Goal: Task Accomplishment & Management: Use online tool/utility

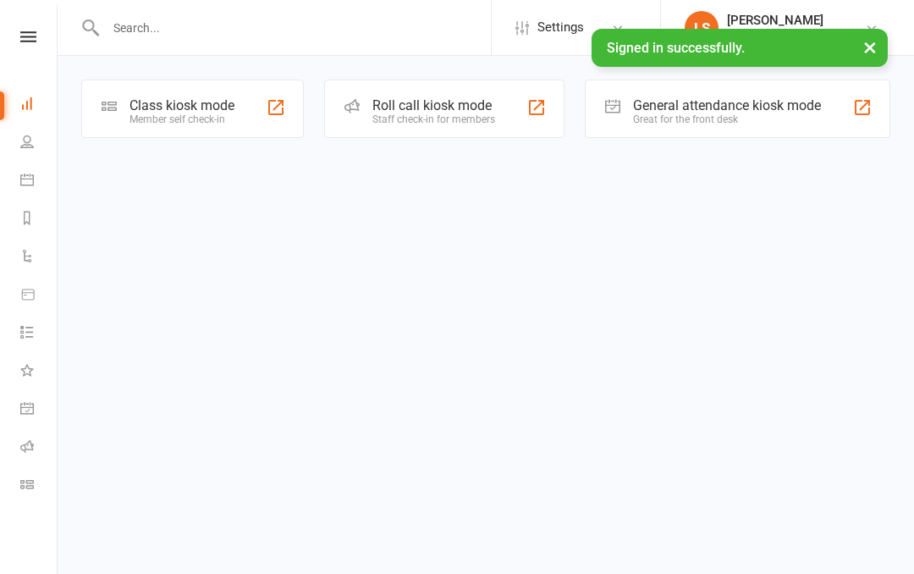
click at [812, 91] on div "General attendance kiosk mode Great for the front desk" at bounding box center [738, 109] width 306 height 58
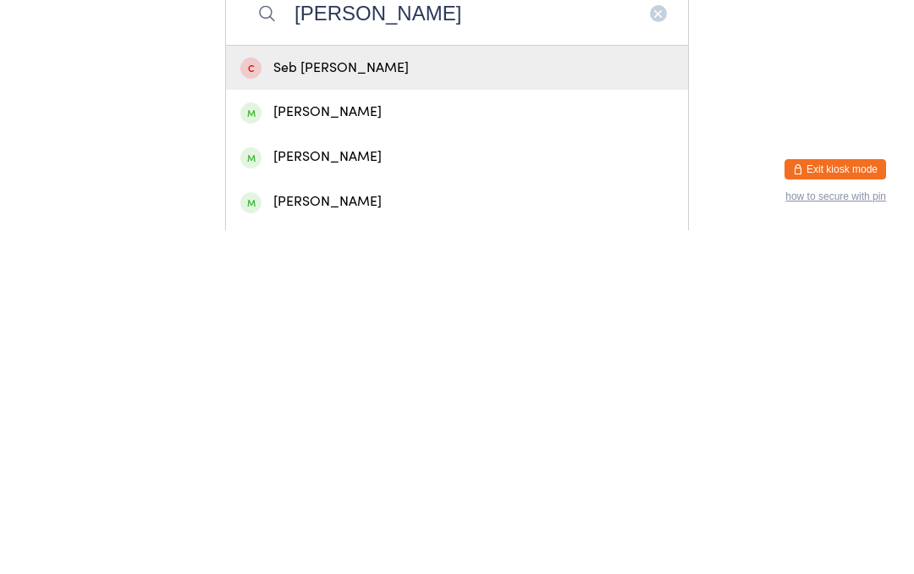
type input "[PERSON_NAME]"
click at [385, 489] on div "[PERSON_NAME]" at bounding box center [456, 500] width 433 height 23
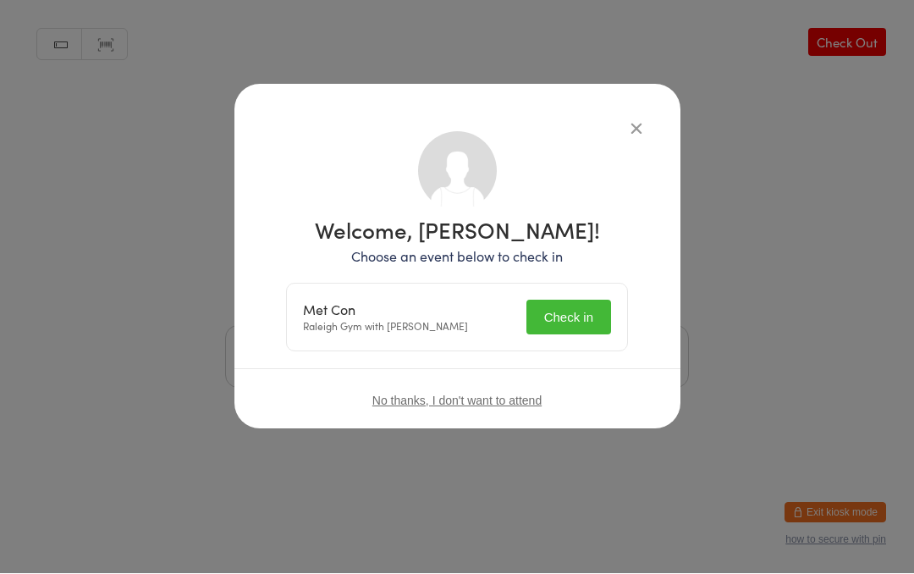
click at [582, 317] on button "Check in" at bounding box center [569, 318] width 85 height 35
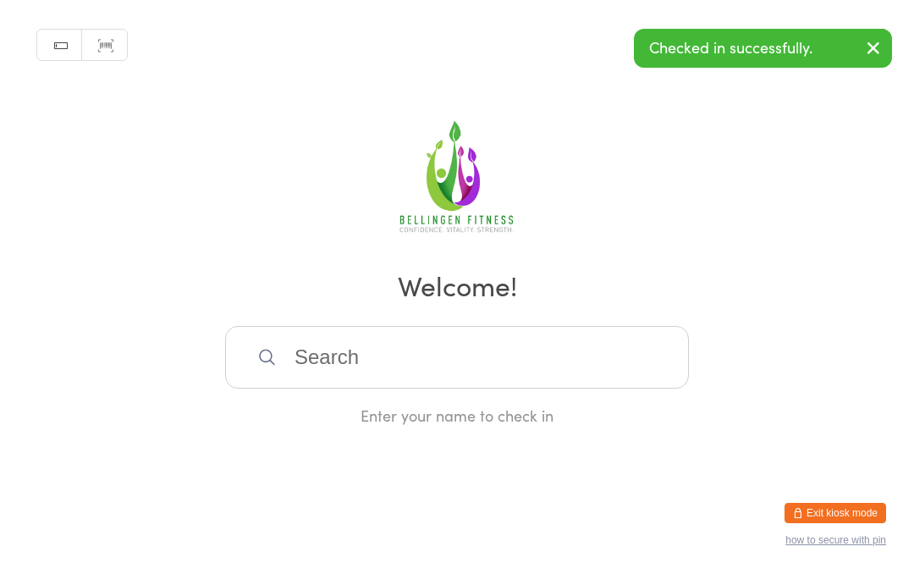
click at [393, 384] on input "search" at bounding box center [457, 357] width 464 height 63
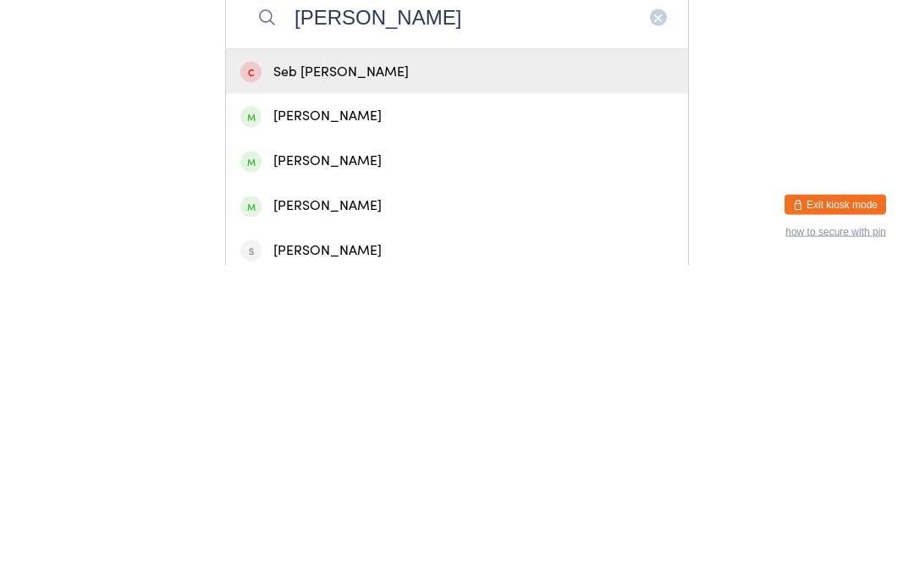
scroll to position [32, 0]
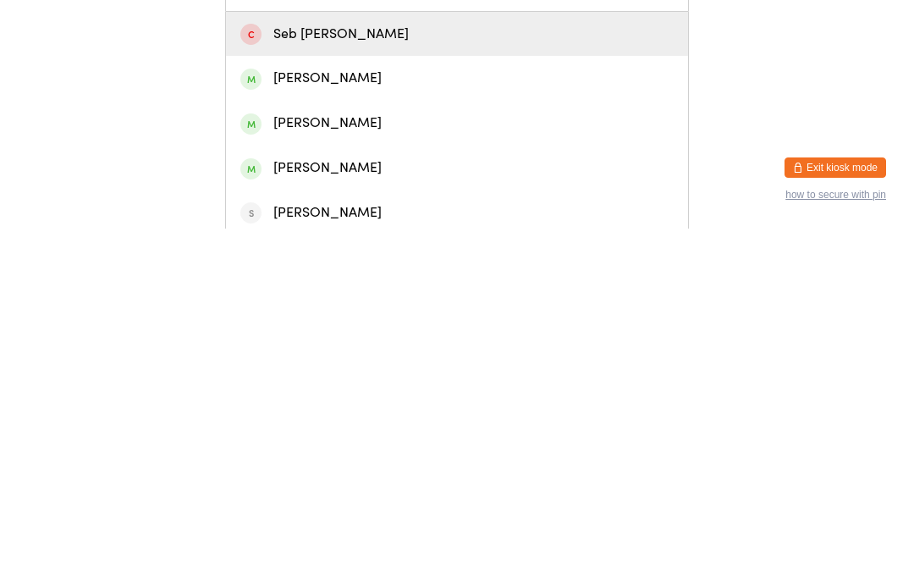
type input "[PERSON_NAME]"
click at [448, 502] on div "[PERSON_NAME]" at bounding box center [456, 513] width 433 height 23
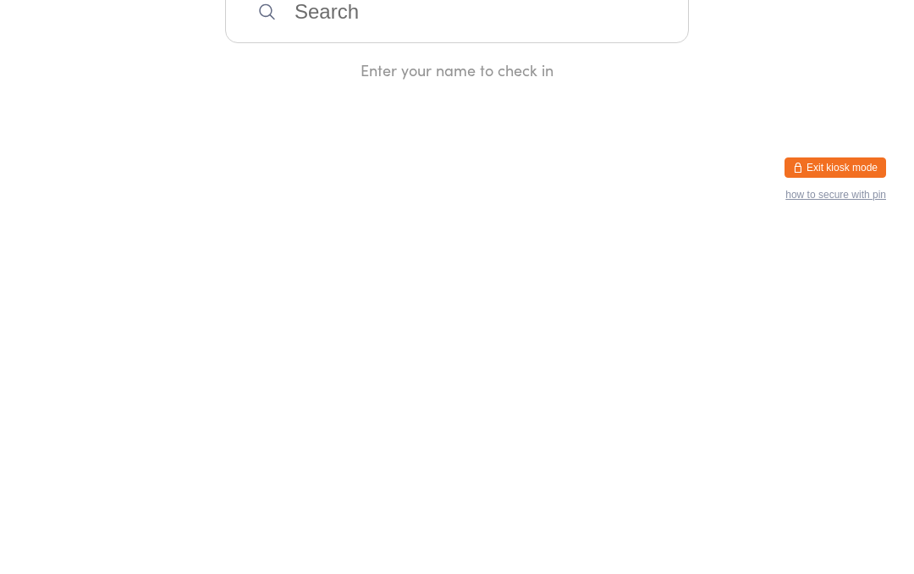
scroll to position [0, 0]
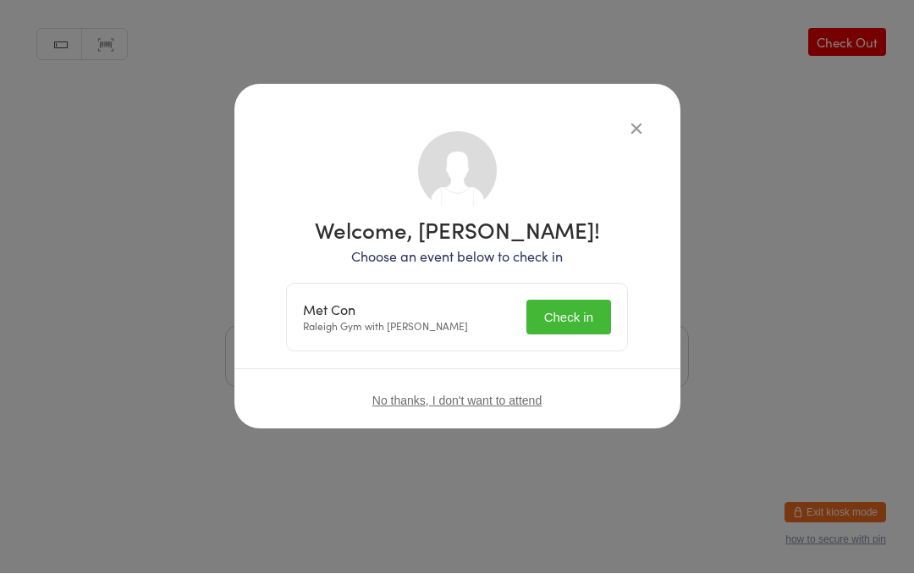
click at [581, 311] on button "Check in" at bounding box center [569, 318] width 85 height 35
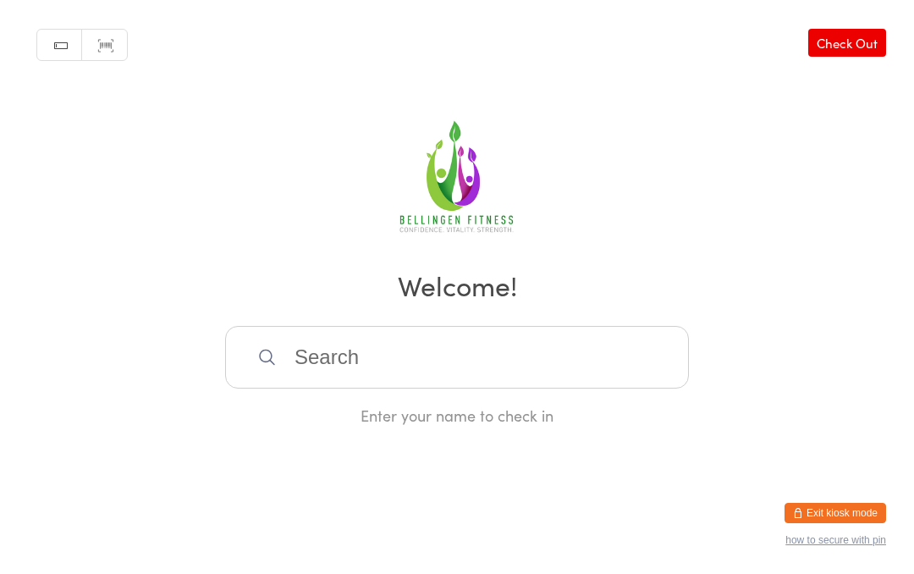
click at [277, 364] on input "search" at bounding box center [457, 357] width 464 height 63
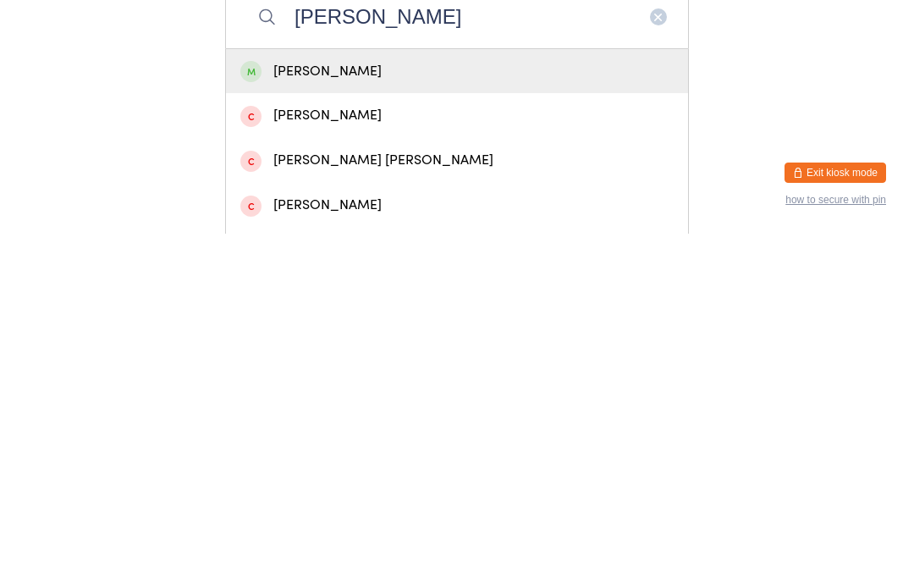
type input "[PERSON_NAME]"
click at [436, 400] on div "[PERSON_NAME]" at bounding box center [456, 411] width 433 height 23
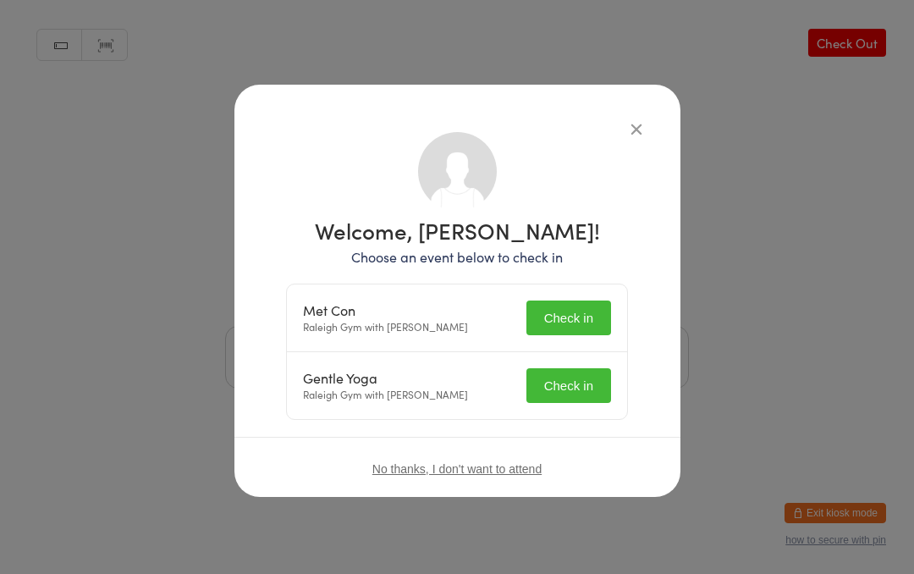
click at [584, 332] on button "Check in" at bounding box center [569, 318] width 85 height 35
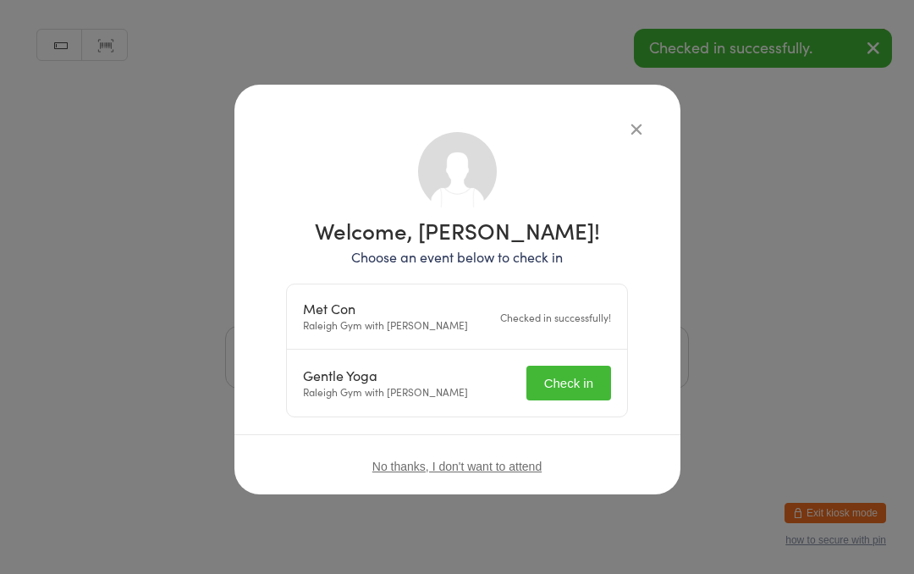
click at [581, 389] on button "Check in" at bounding box center [569, 383] width 85 height 35
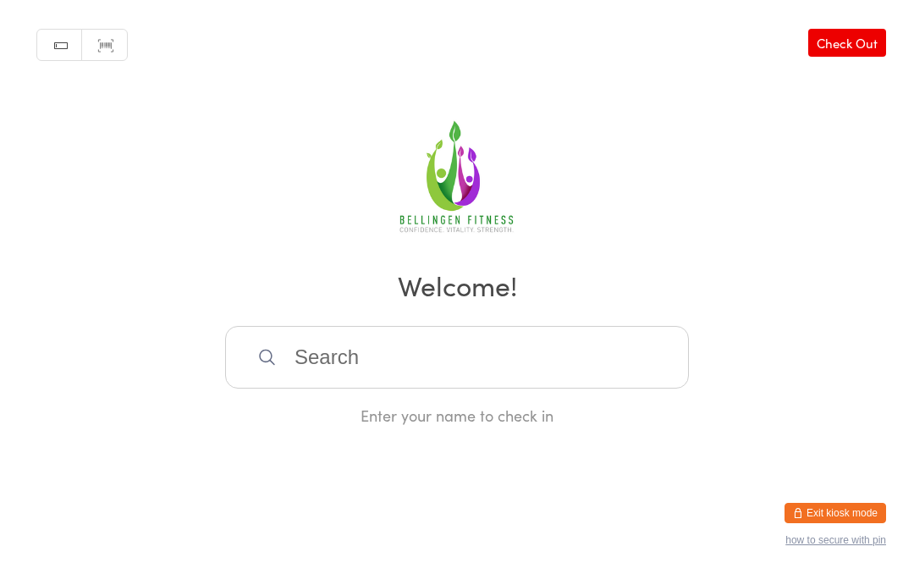
click at [313, 357] on input "search" at bounding box center [457, 357] width 464 height 63
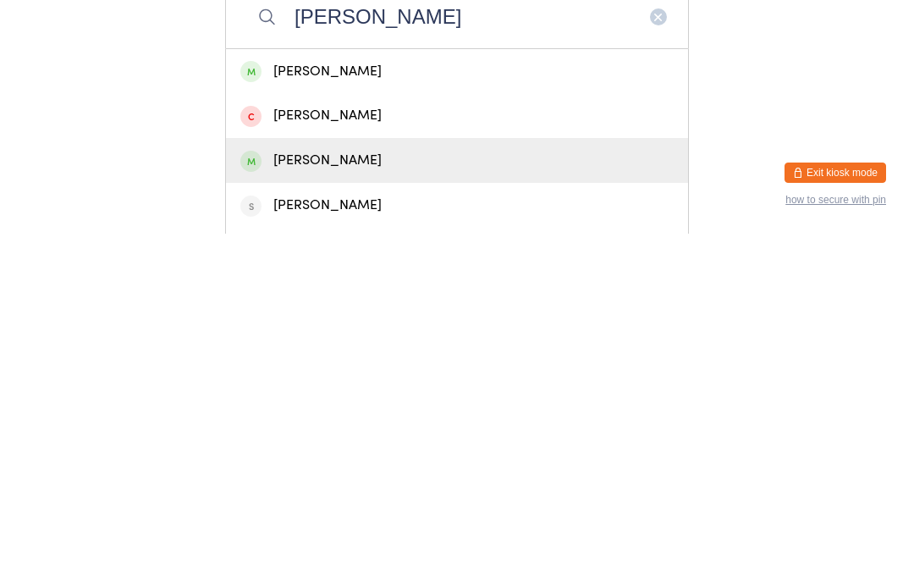
type input "[PERSON_NAME]"
click at [346, 489] on div "[PERSON_NAME]" at bounding box center [456, 500] width 433 height 23
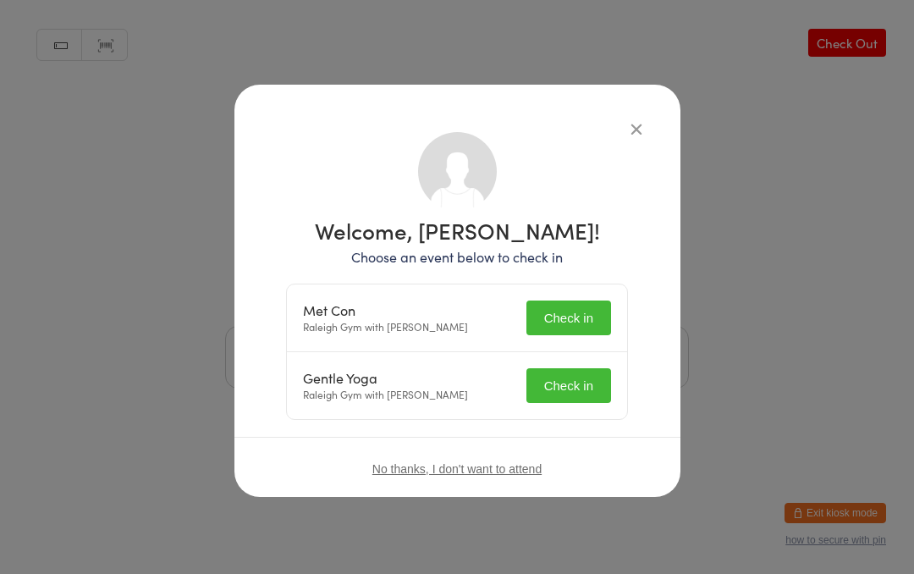
click at [563, 304] on button "Check in" at bounding box center [569, 318] width 85 height 35
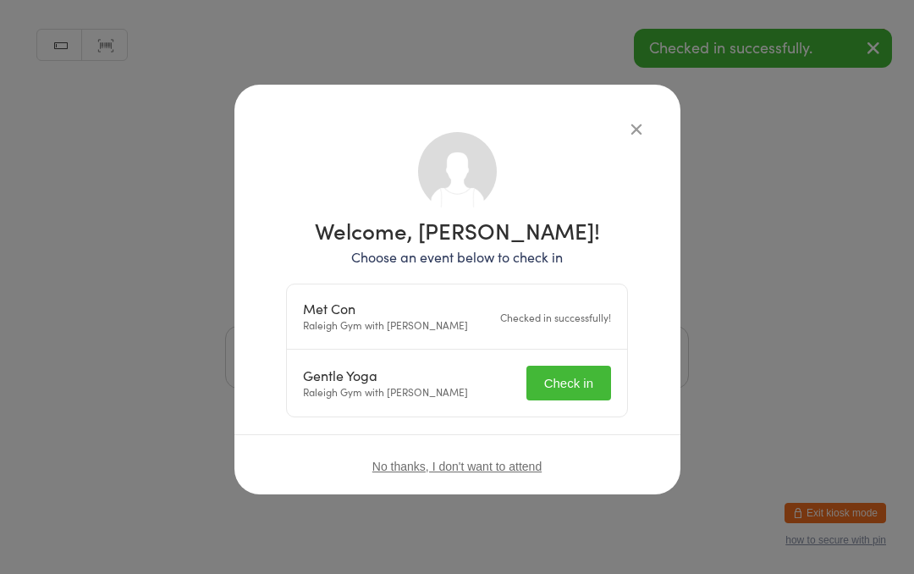
click at [579, 384] on button "Check in" at bounding box center [569, 383] width 85 height 35
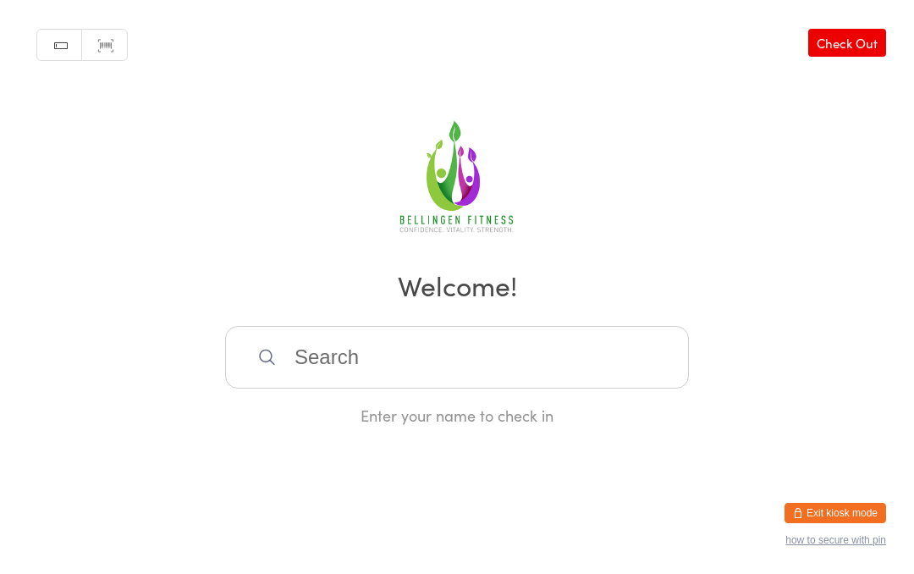
click at [378, 378] on input "search" at bounding box center [457, 357] width 464 height 63
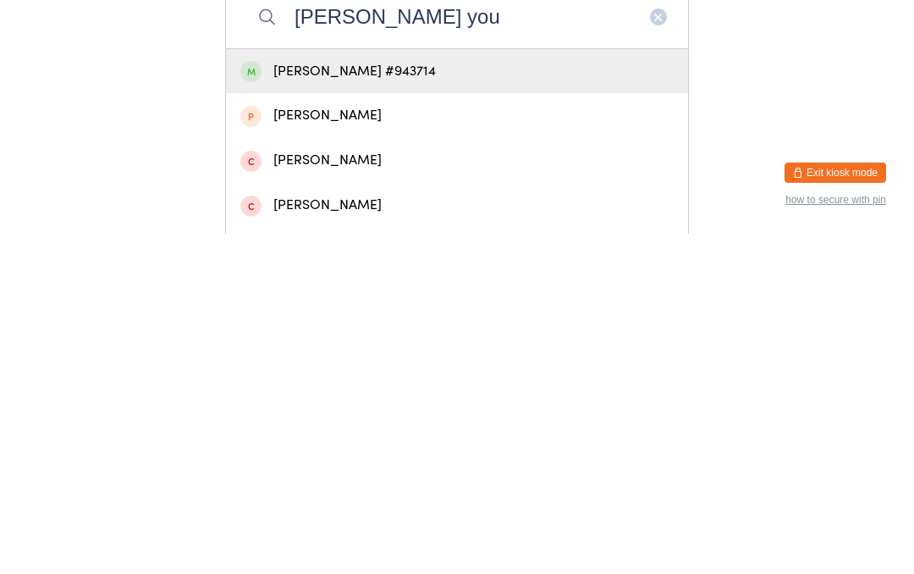
type input "[PERSON_NAME] you"
click at [410, 400] on div "[PERSON_NAME] #943714" at bounding box center [456, 411] width 433 height 23
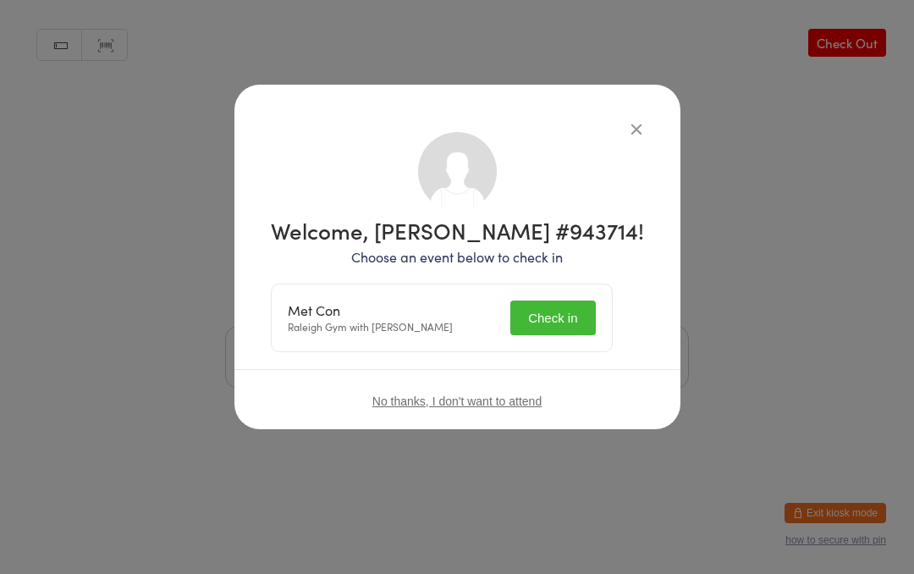
click at [545, 318] on button "Check in" at bounding box center [553, 318] width 85 height 35
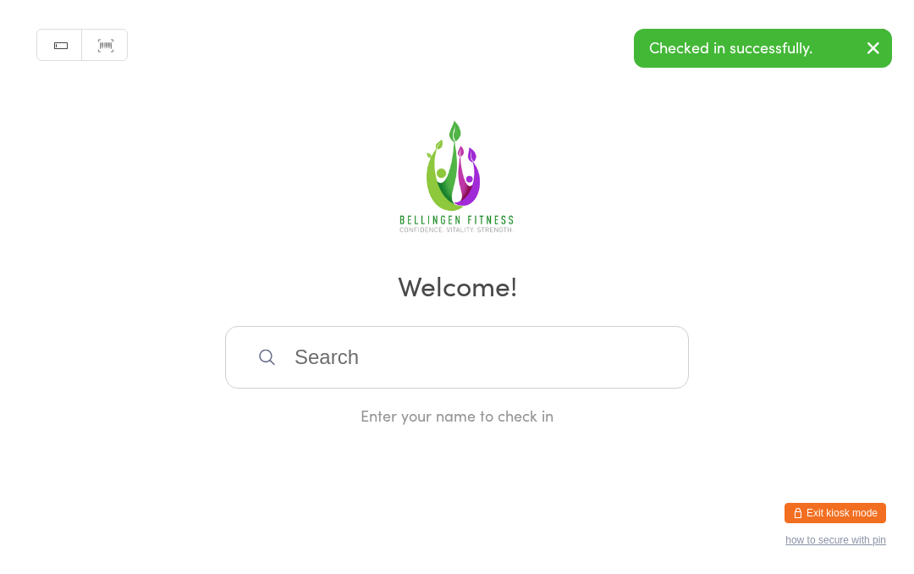
click at [516, 375] on input "search" at bounding box center [457, 357] width 464 height 63
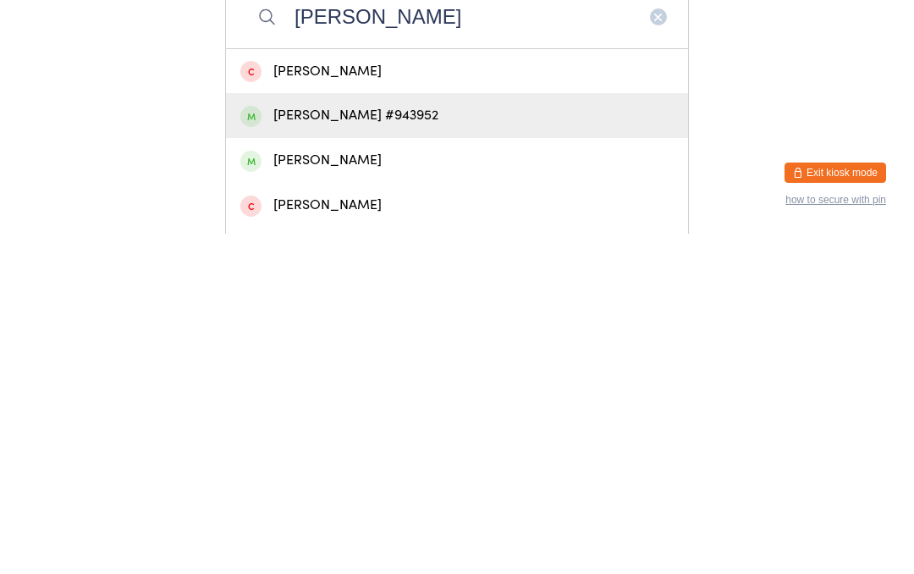
type input "[PERSON_NAME]"
click at [459, 444] on div "[PERSON_NAME] #943952" at bounding box center [456, 455] width 433 height 23
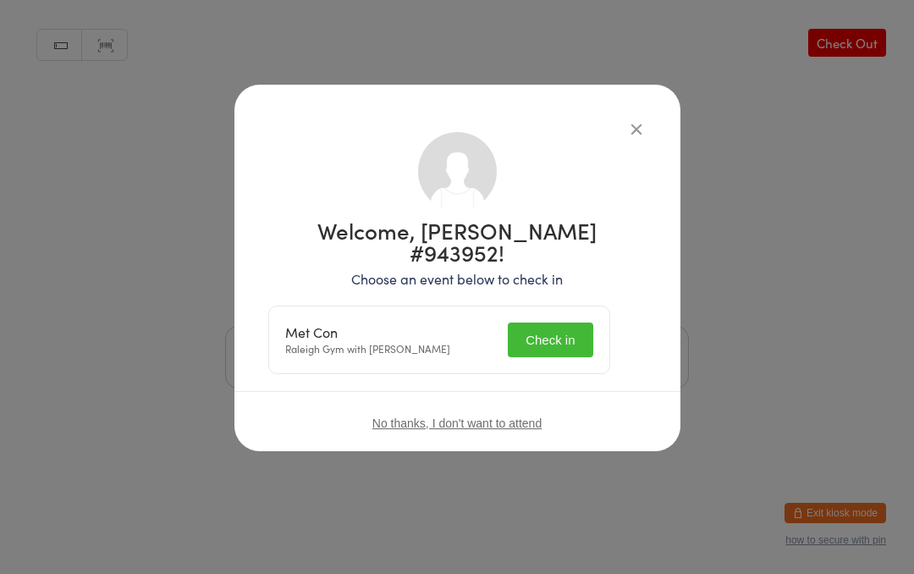
click at [590, 333] on button "Check in" at bounding box center [550, 340] width 85 height 35
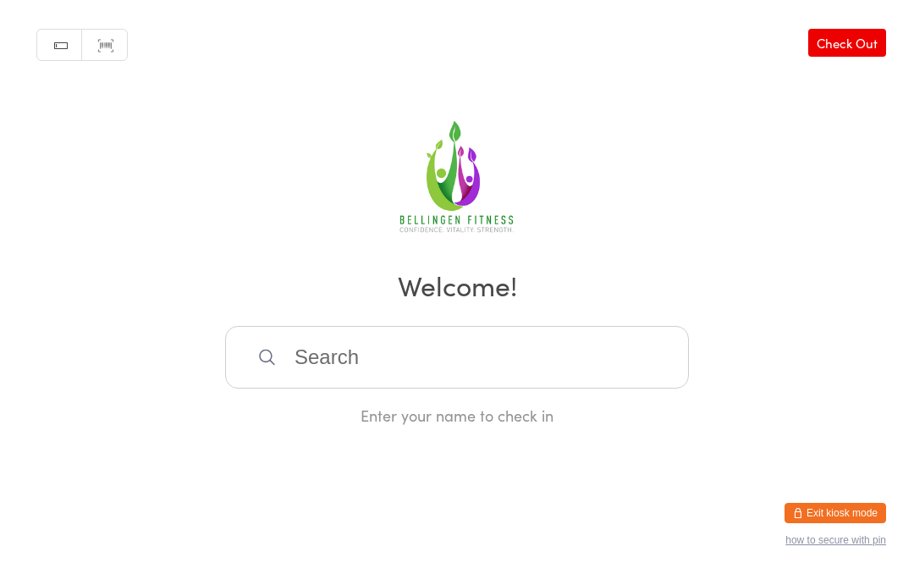
click at [373, 383] on input "search" at bounding box center [457, 357] width 464 height 63
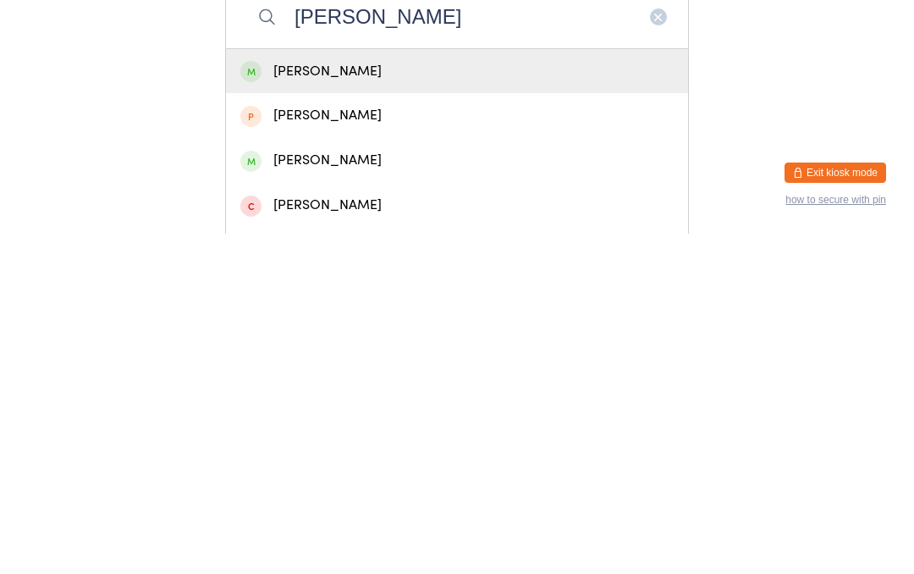
type input "[PERSON_NAME]"
click at [362, 400] on div "[PERSON_NAME]" at bounding box center [456, 411] width 433 height 23
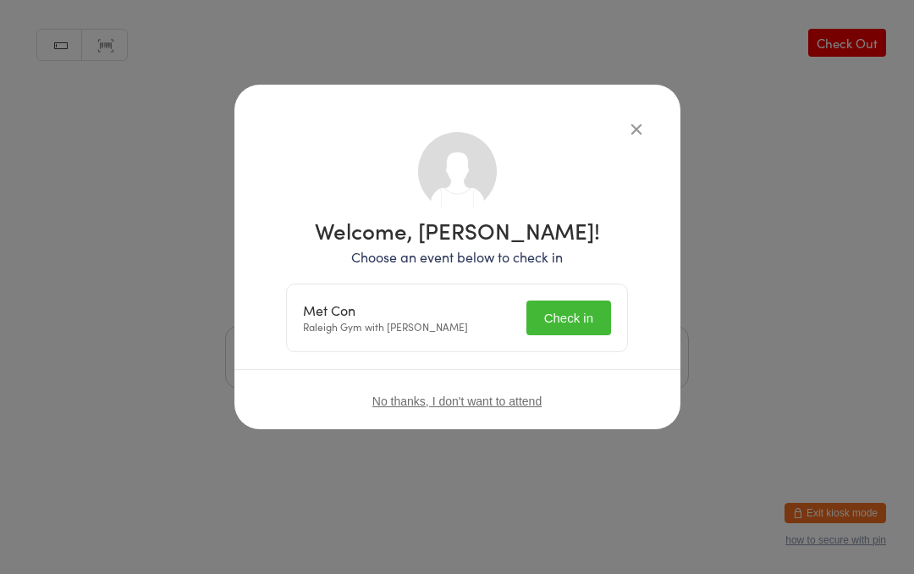
click at [585, 312] on button "Check in" at bounding box center [569, 318] width 85 height 35
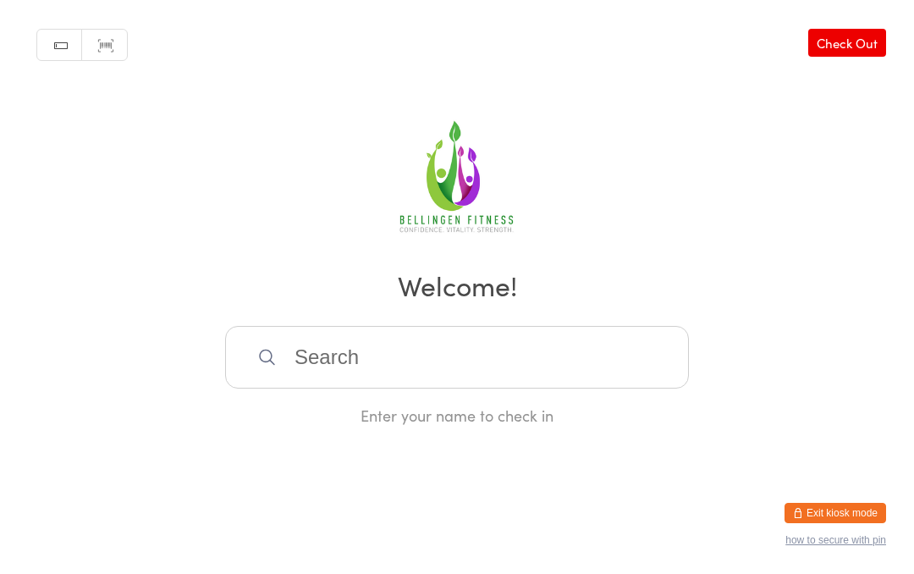
click at [327, 363] on input "search" at bounding box center [457, 357] width 464 height 63
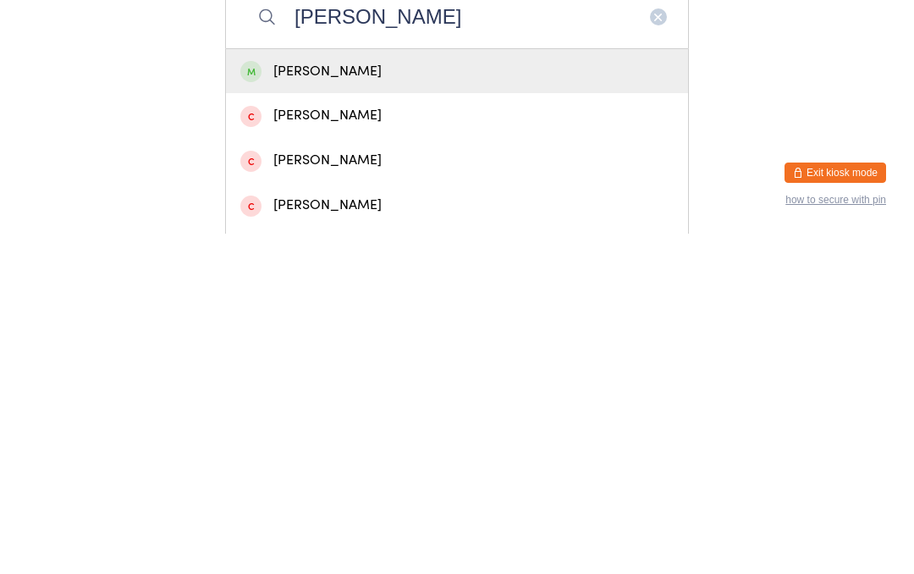
type input "[PERSON_NAME]"
click at [338, 389] on div "[PERSON_NAME]" at bounding box center [457, 411] width 462 height 45
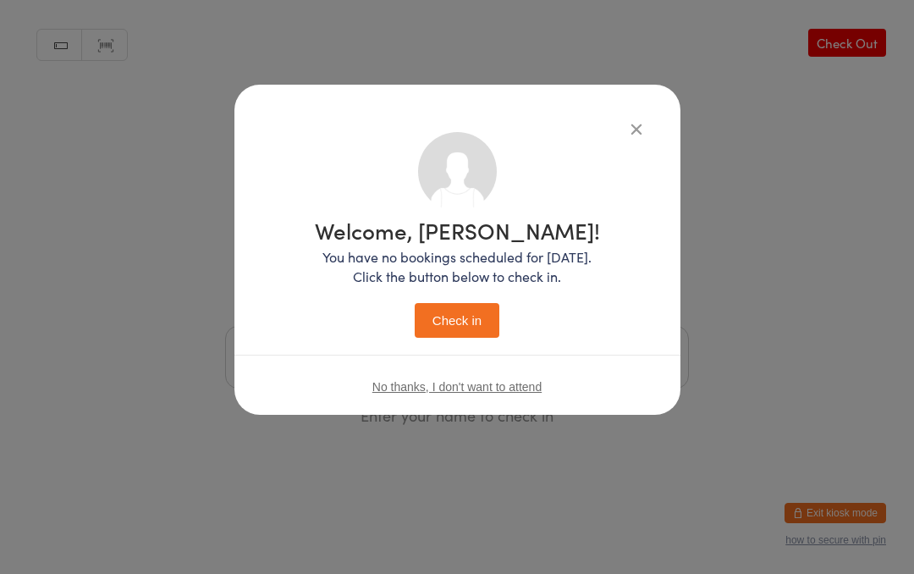
click at [453, 300] on div "Welcome, [PERSON_NAME]! You have no bookings scheduled for [DATE]. Click the bu…" at bounding box center [457, 278] width 285 height 119
click at [467, 312] on button "Check in" at bounding box center [457, 320] width 85 height 35
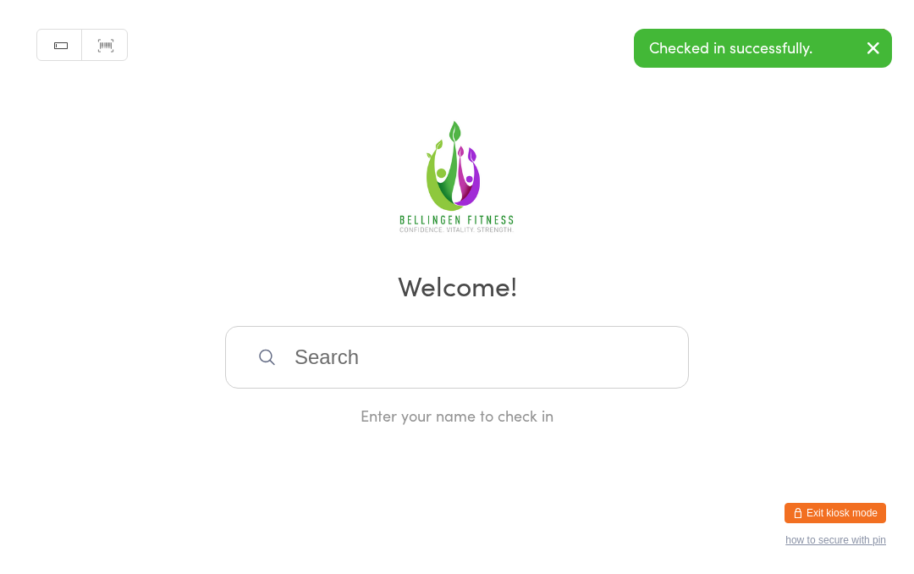
click at [416, 345] on input "search" at bounding box center [457, 357] width 464 height 63
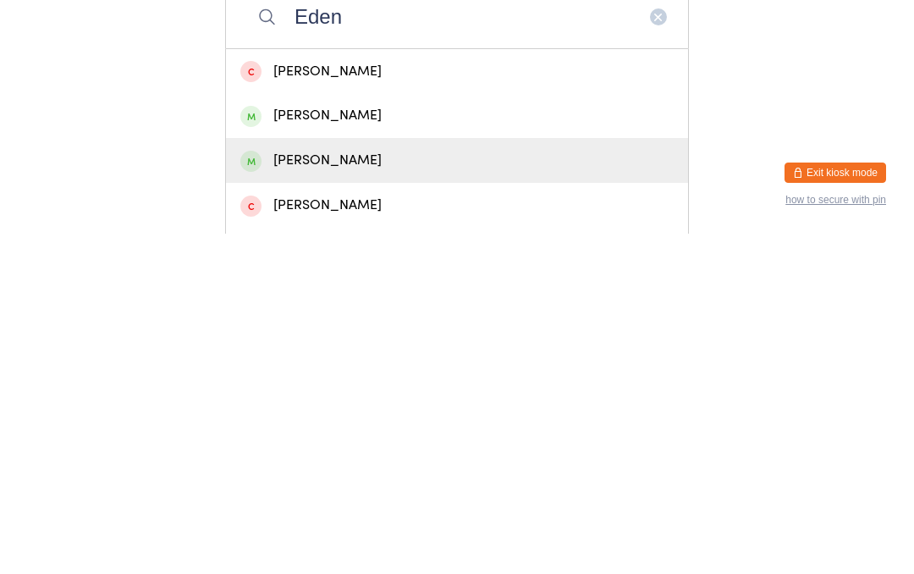
type input "Eden"
click at [352, 489] on div "[PERSON_NAME]" at bounding box center [456, 500] width 433 height 23
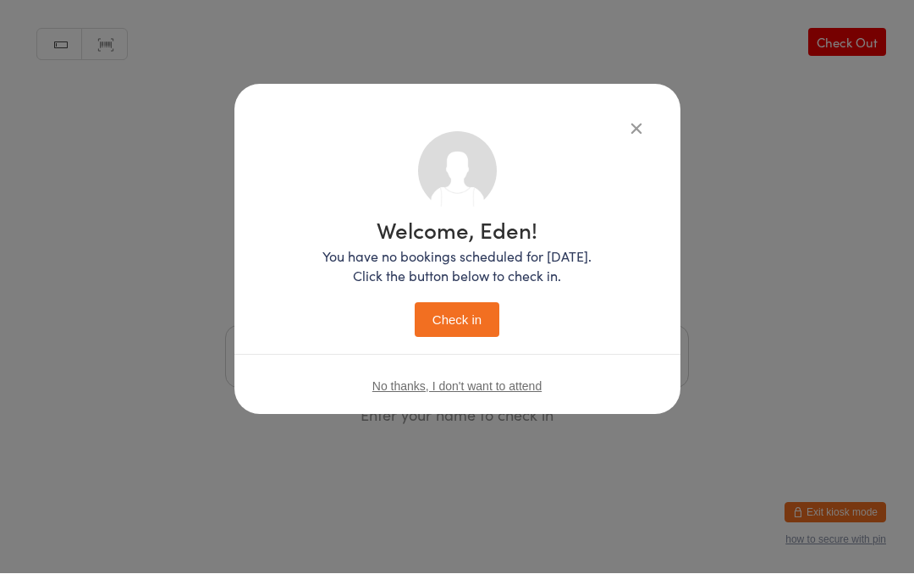
click at [449, 303] on button "Check in" at bounding box center [457, 320] width 85 height 35
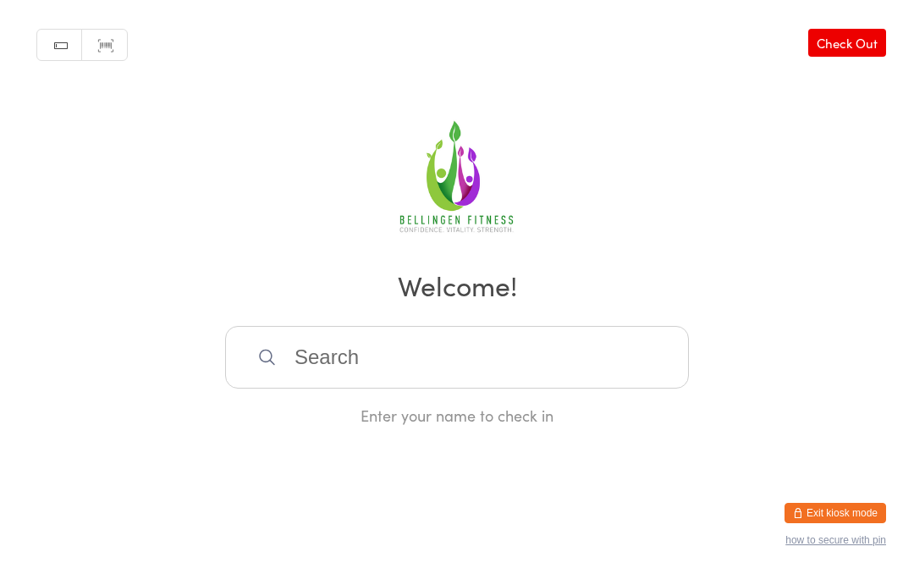
click at [322, 363] on input "search" at bounding box center [457, 357] width 464 height 63
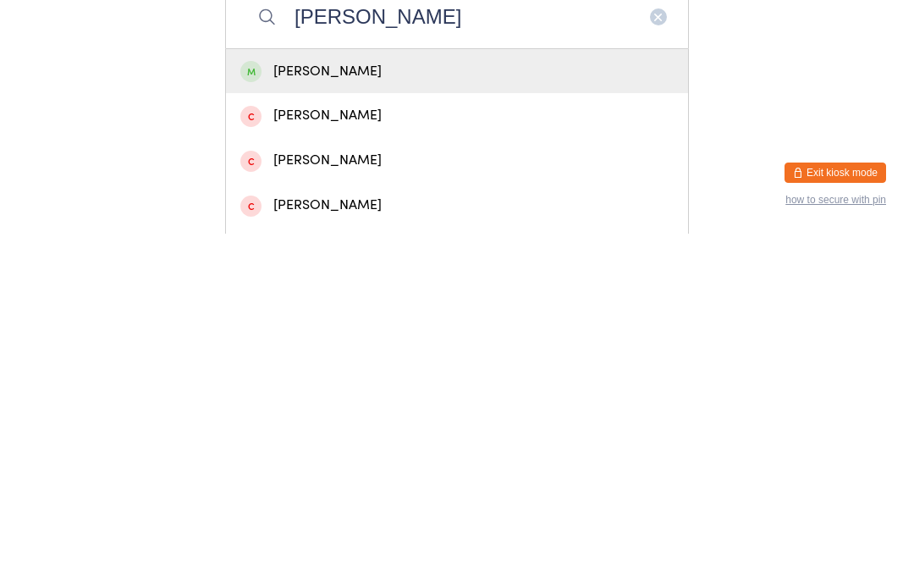
type input "[PERSON_NAME]"
click at [326, 400] on div "[PERSON_NAME]" at bounding box center [456, 411] width 433 height 23
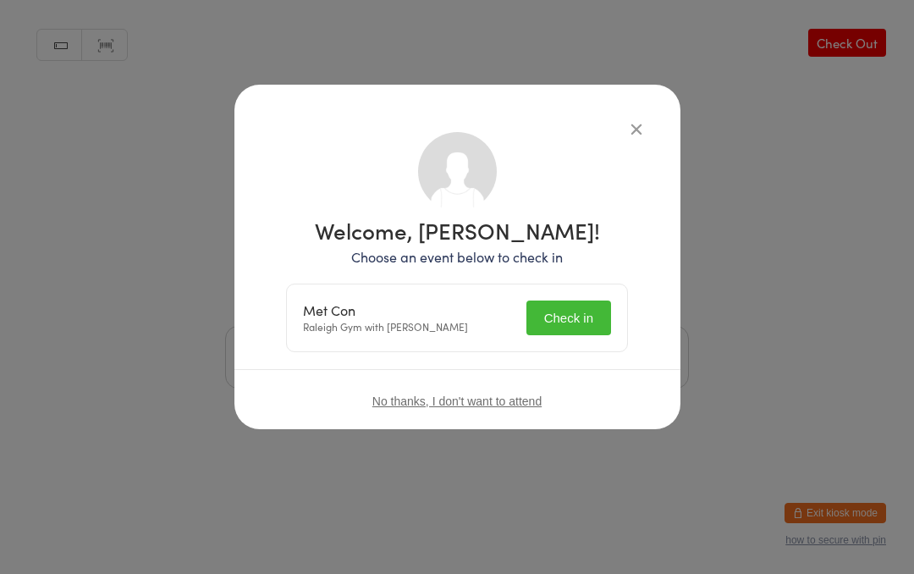
click at [560, 307] on button "Check in" at bounding box center [569, 318] width 85 height 35
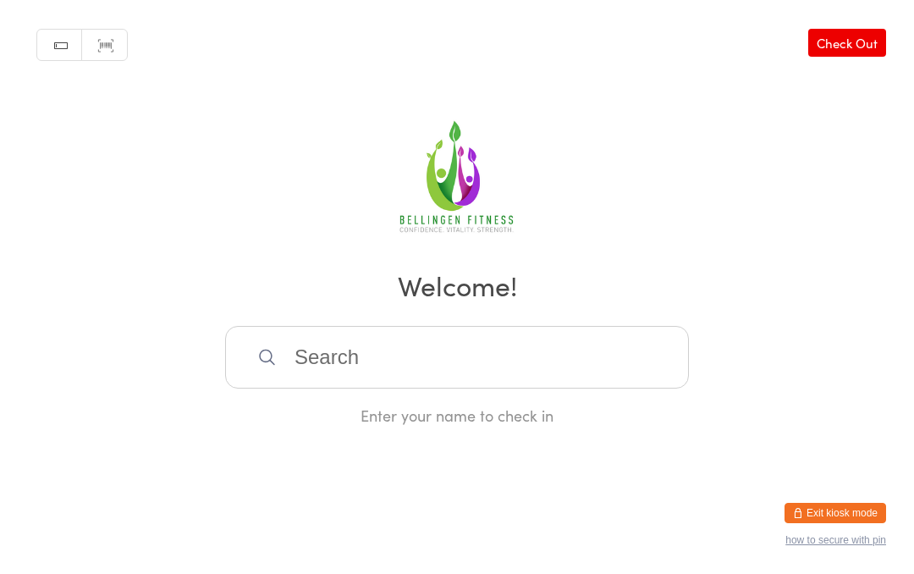
click at [442, 363] on input "search" at bounding box center [457, 357] width 464 height 63
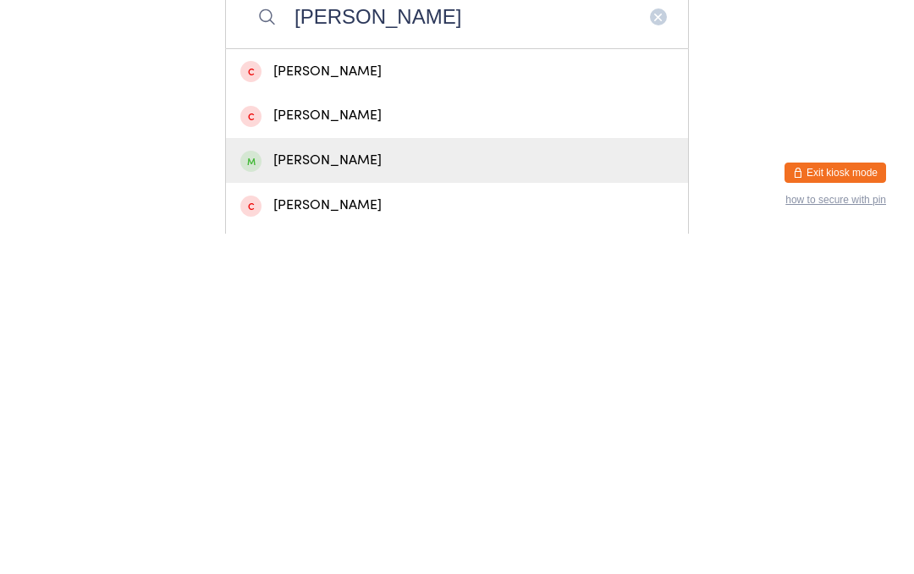
type input "[PERSON_NAME]"
click at [344, 478] on div "[PERSON_NAME]" at bounding box center [457, 500] width 462 height 45
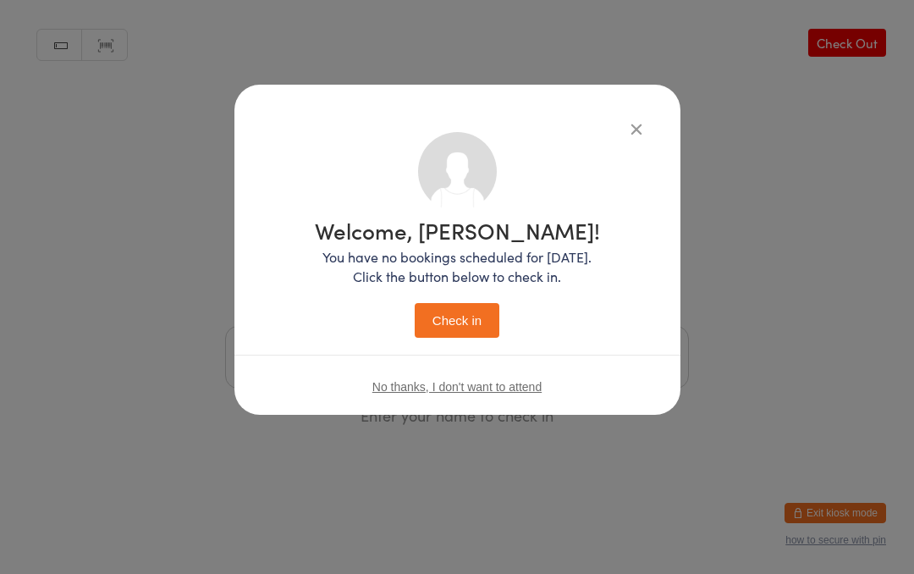
click at [487, 311] on button "Check in" at bounding box center [457, 320] width 85 height 35
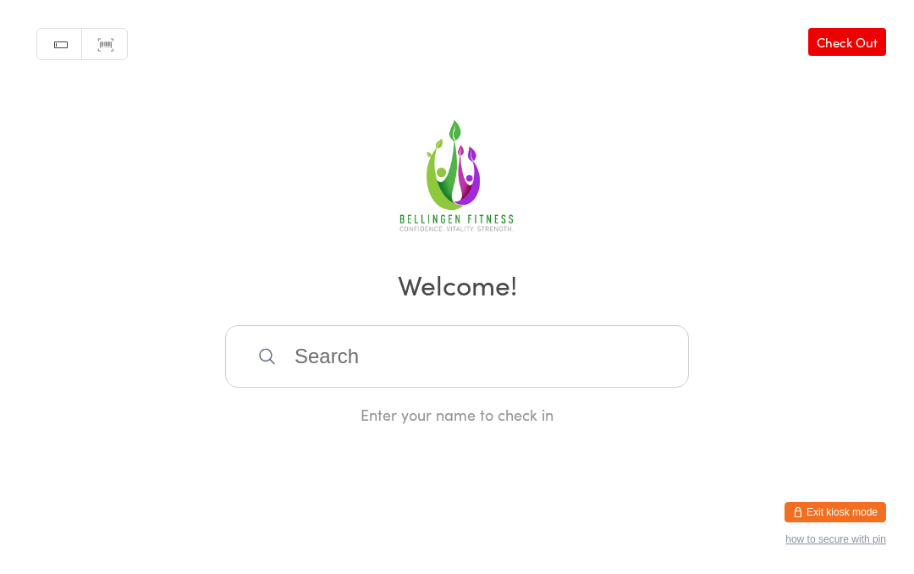
click at [486, 373] on input "search" at bounding box center [457, 357] width 464 height 63
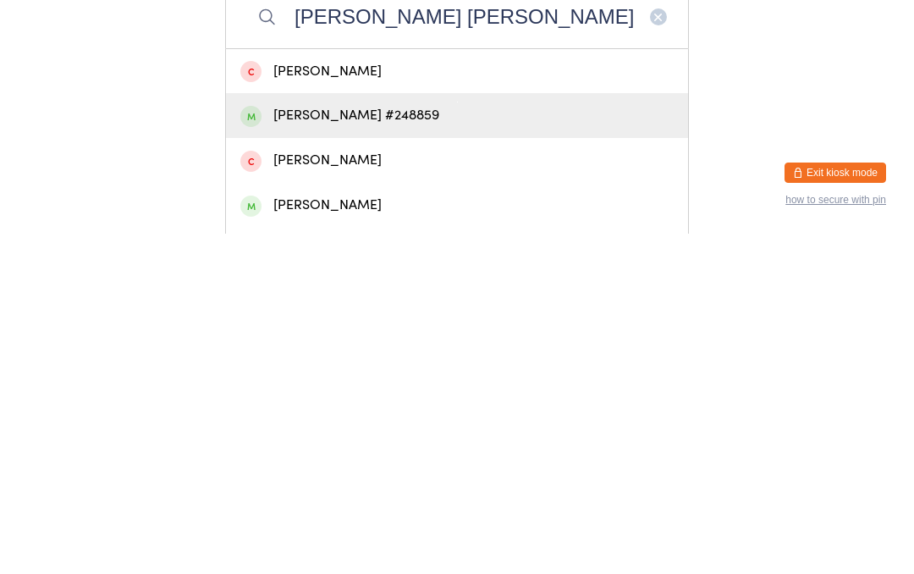
type input "[PERSON_NAME] [PERSON_NAME]"
click at [336, 444] on div "[PERSON_NAME] #248859" at bounding box center [456, 455] width 433 height 23
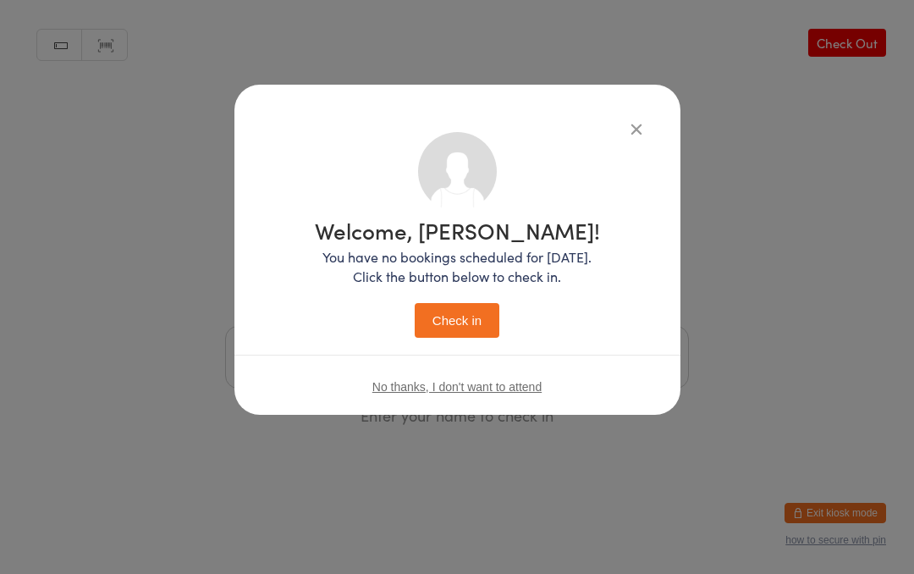
click at [436, 314] on button "Check in" at bounding box center [457, 320] width 85 height 35
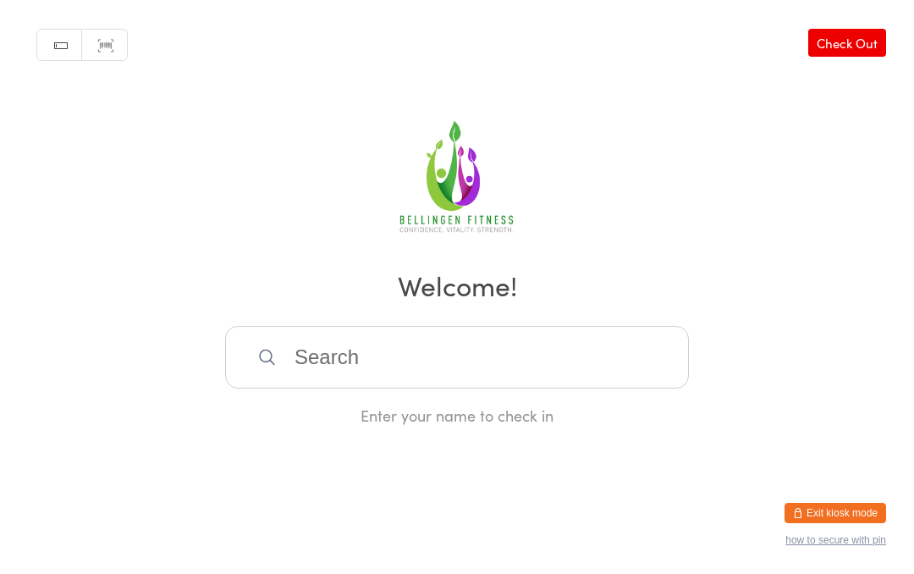
click at [295, 364] on input "search" at bounding box center [457, 357] width 464 height 63
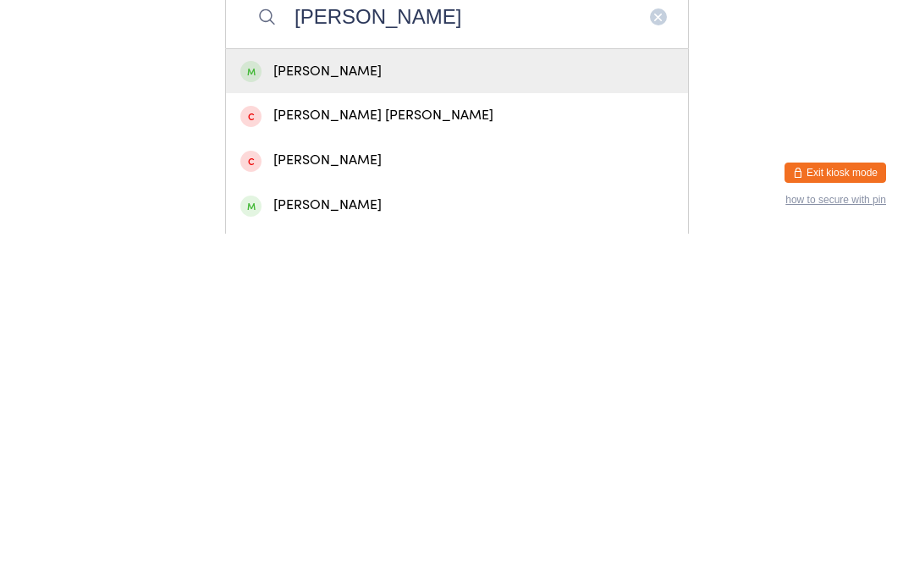
type input "[PERSON_NAME]"
click at [330, 400] on div "[PERSON_NAME]" at bounding box center [456, 411] width 433 height 23
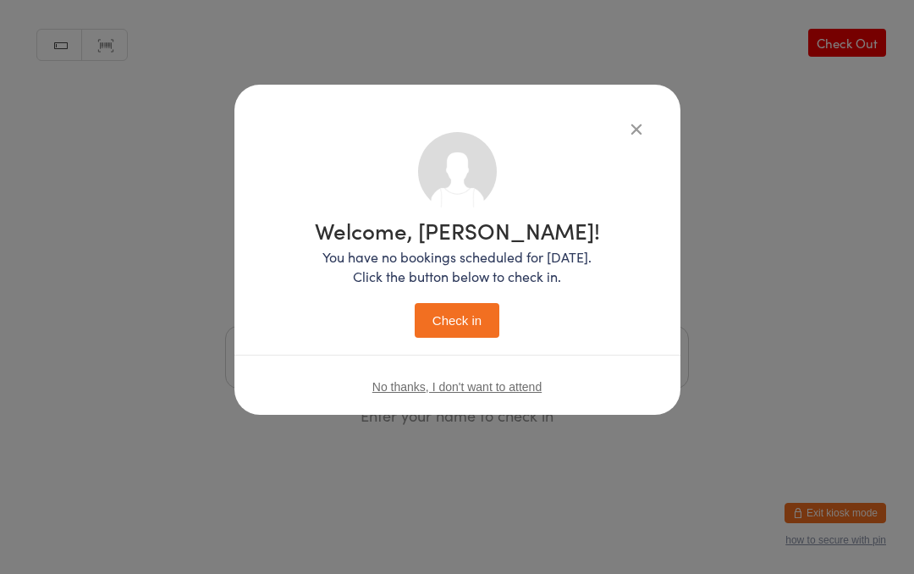
click at [467, 313] on button "Check in" at bounding box center [457, 320] width 85 height 35
